Goal: Find specific page/section: Find specific page/section

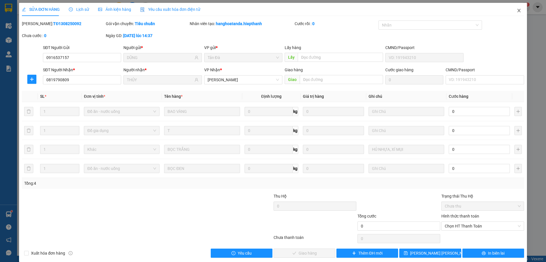
click at [517, 9] on icon "close" at bounding box center [519, 10] width 5 height 5
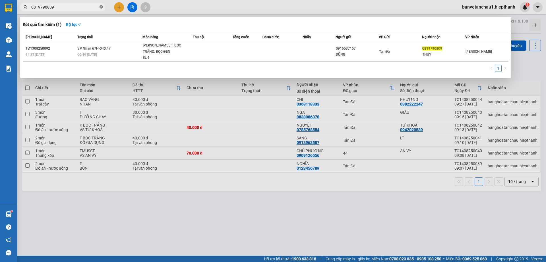
click at [101, 6] on icon "close-circle" at bounding box center [101, 6] width 3 height 3
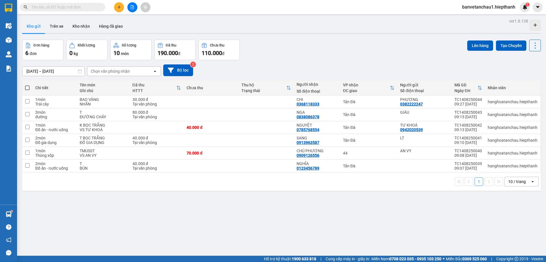
click at [84, 6] on input "text" at bounding box center [64, 7] width 67 height 6
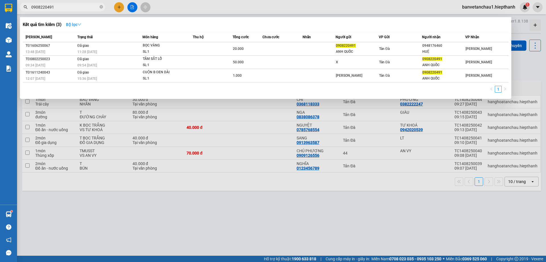
type input "0908220491"
click at [81, 23] on icon "down" at bounding box center [79, 24] width 4 height 4
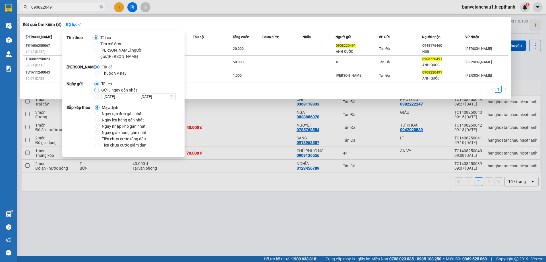
click at [97, 88] on input "Gửi 3 ngày gần nhất" at bounding box center [96, 90] width 5 height 5
radio input "true"
radio input "false"
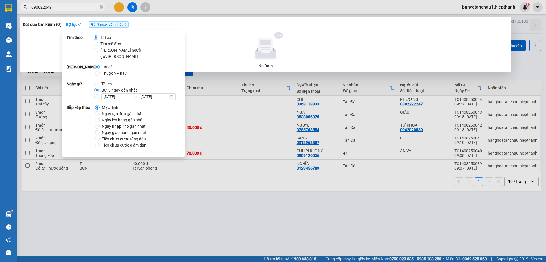
click at [217, 50] on div at bounding box center [265, 46] width 481 height 28
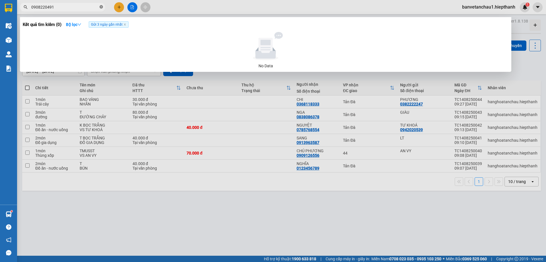
click at [100, 7] on icon "close-circle" at bounding box center [101, 6] width 3 height 3
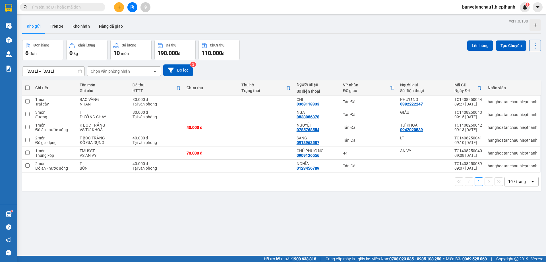
click at [96, 7] on input "text" at bounding box center [64, 7] width 67 height 6
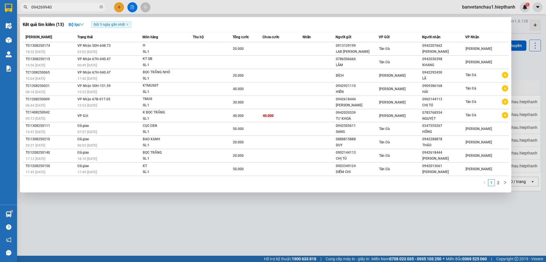
type input "0942699400"
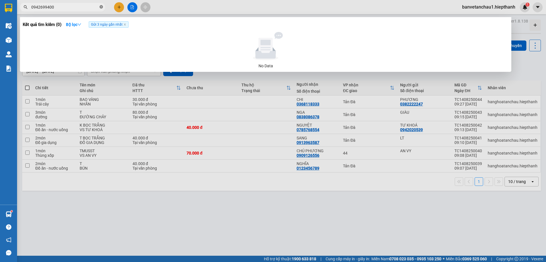
click at [102, 6] on icon "close-circle" at bounding box center [101, 6] width 3 height 3
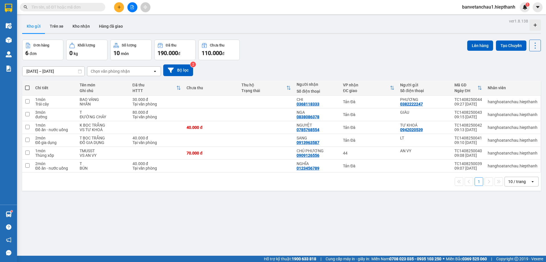
drag, startPoint x: 82, startPoint y: 28, endPoint x: 80, endPoint y: 43, distance: 15.4
click at [81, 28] on button "Kho nhận" at bounding box center [81, 26] width 26 height 14
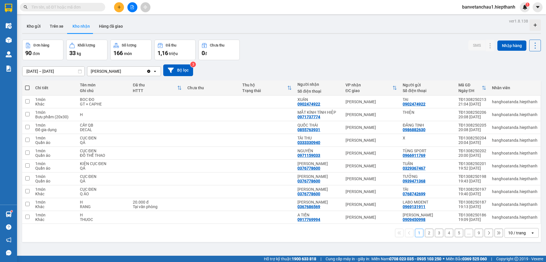
click at [512, 232] on div "10 / trang" at bounding box center [517, 233] width 18 height 6
click at [511, 221] on span "100 / trang" at bounding box center [515, 220] width 20 height 6
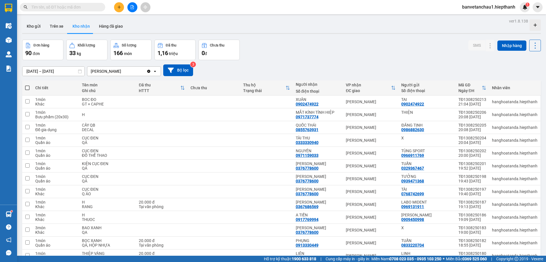
click at [74, 7] on input "text" at bounding box center [64, 7] width 67 height 6
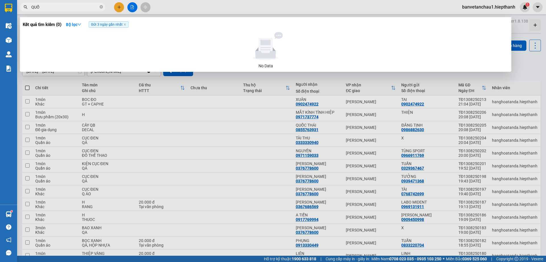
type input "QUỐC"
click at [101, 6] on icon "close-circle" at bounding box center [101, 6] width 3 height 3
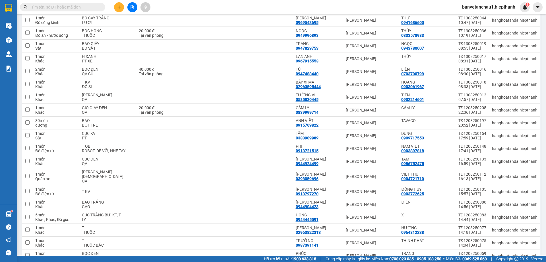
scroll to position [1024, 0]
